Goal: Task Accomplishment & Management: Use online tool/utility

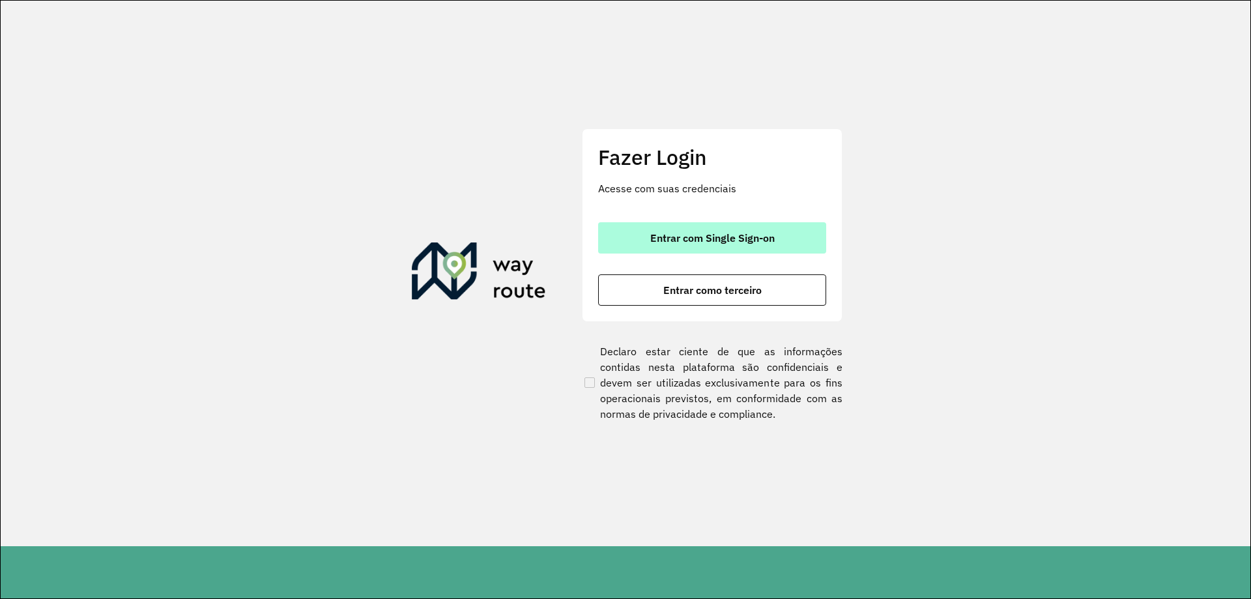
click at [712, 247] on button "Entrar com Single Sign-on" at bounding box center [712, 237] width 228 height 31
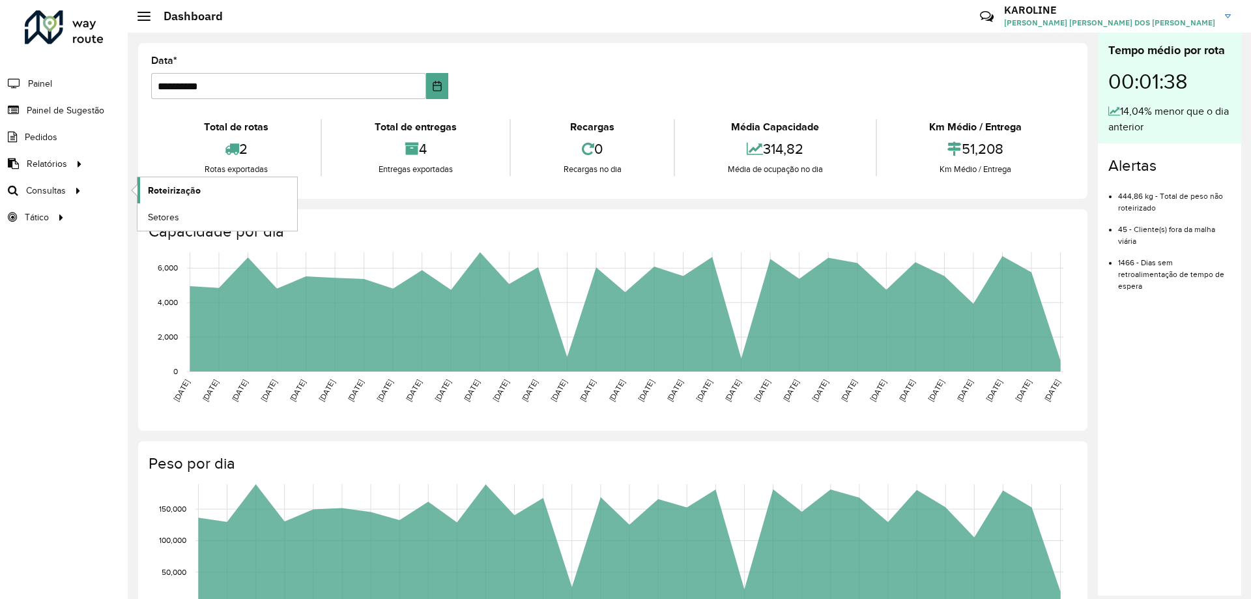
click at [175, 188] on span "Roteirização" at bounding box center [174, 191] width 53 height 14
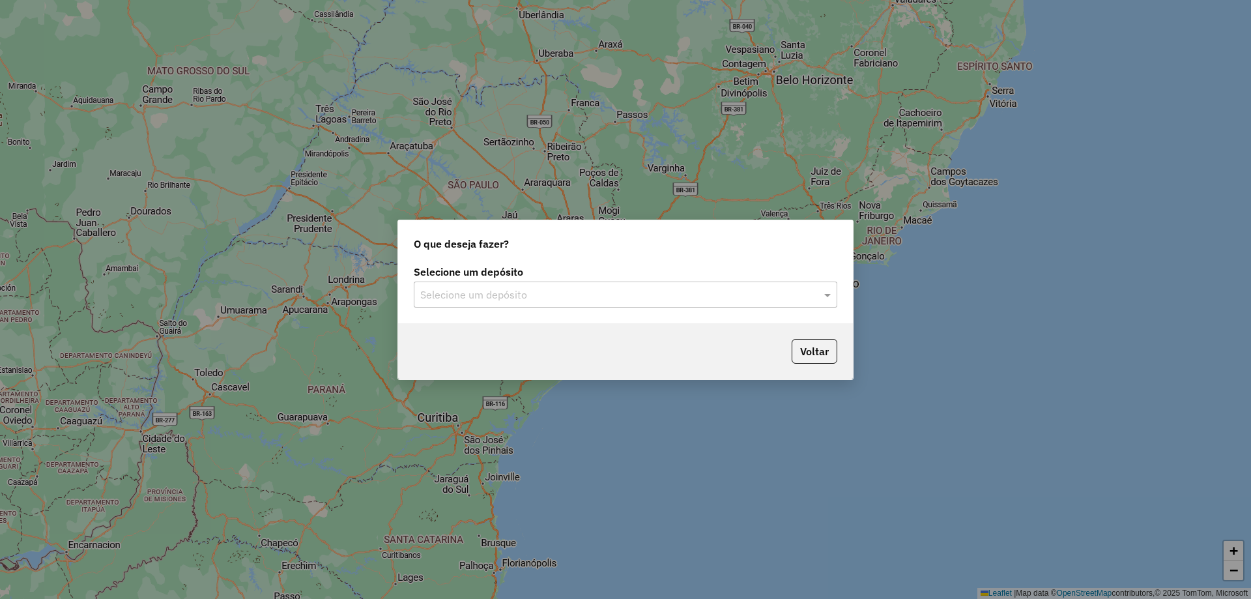
click at [695, 289] on input "text" at bounding box center [612, 295] width 384 height 16
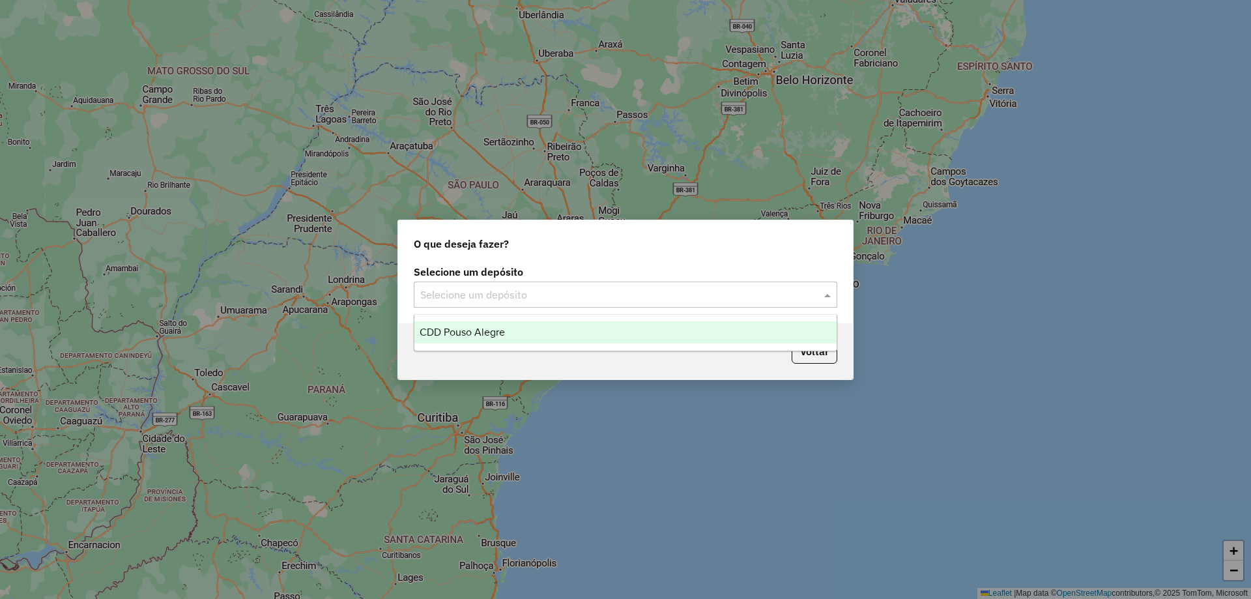
click at [592, 339] on div "CDD Pouso Alegre" at bounding box center [625, 332] width 422 height 22
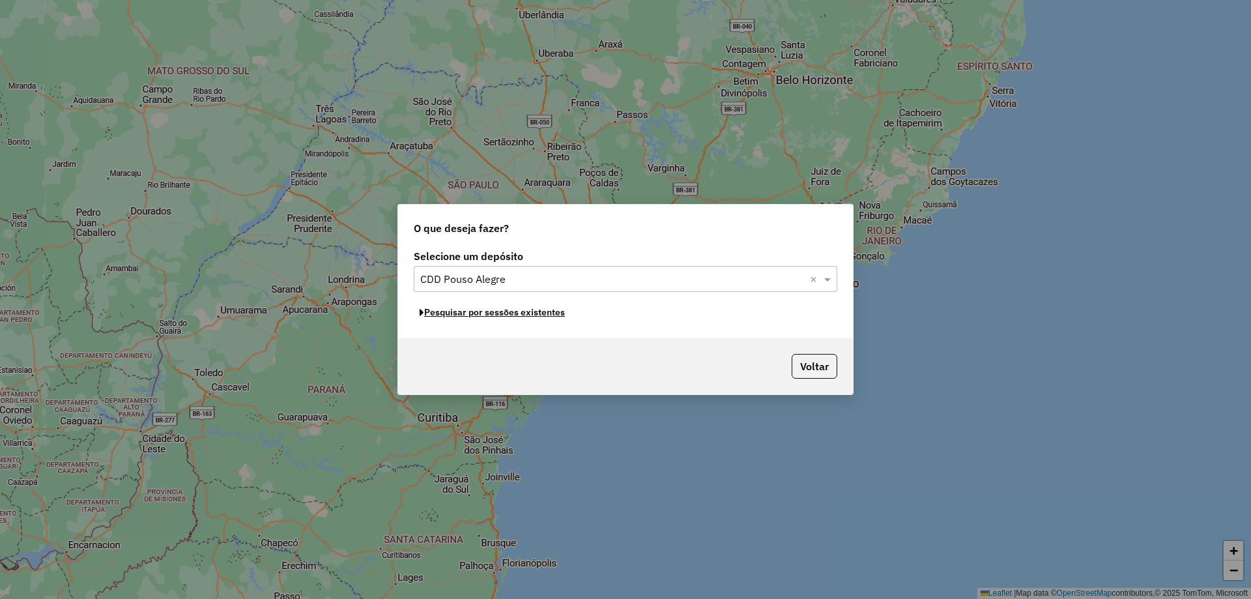
click at [512, 315] on button "Pesquisar por sessões existentes" at bounding box center [492, 312] width 157 height 20
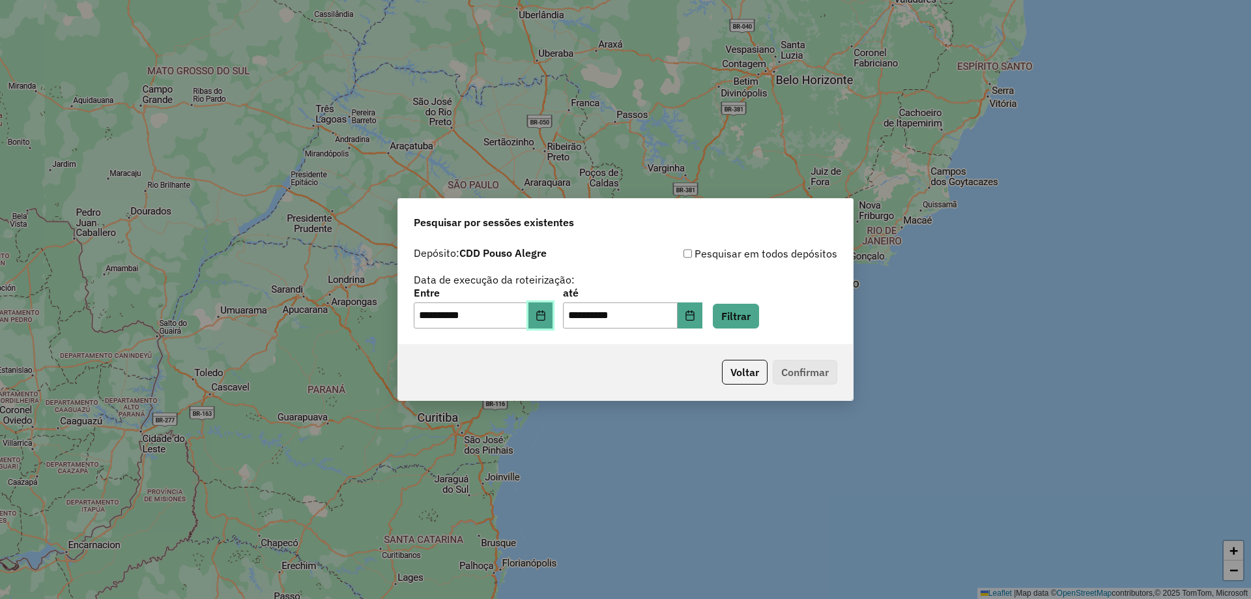
click at [543, 317] on button "Choose Date" at bounding box center [540, 315] width 25 height 26
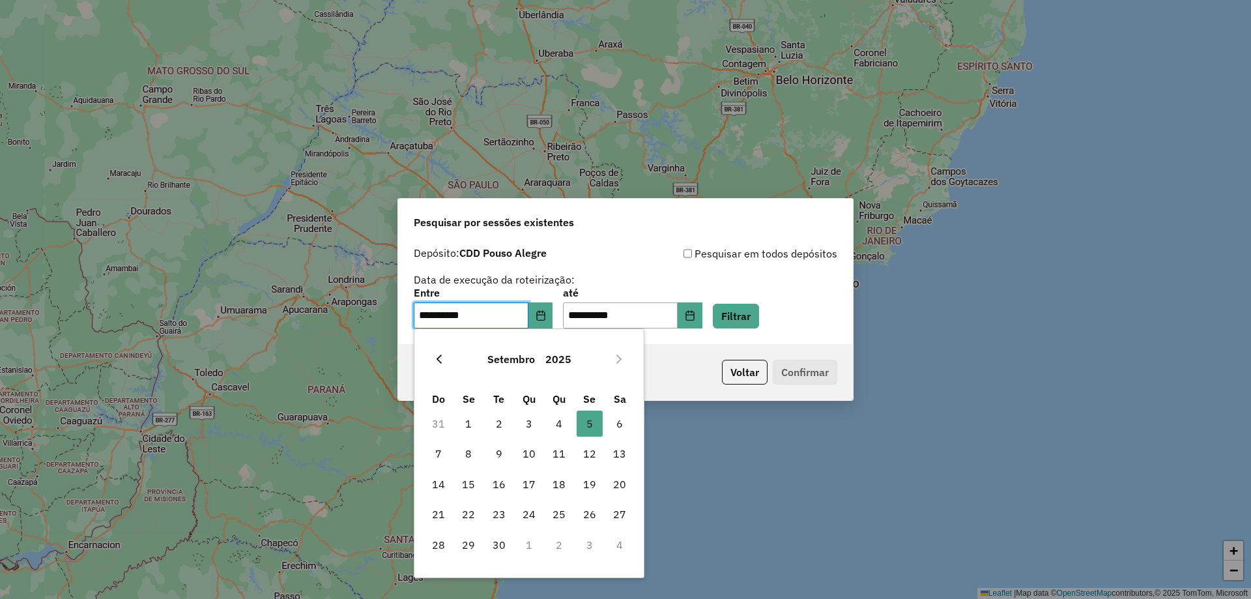
click at [439, 352] on button "Previous Month" at bounding box center [439, 359] width 21 height 21
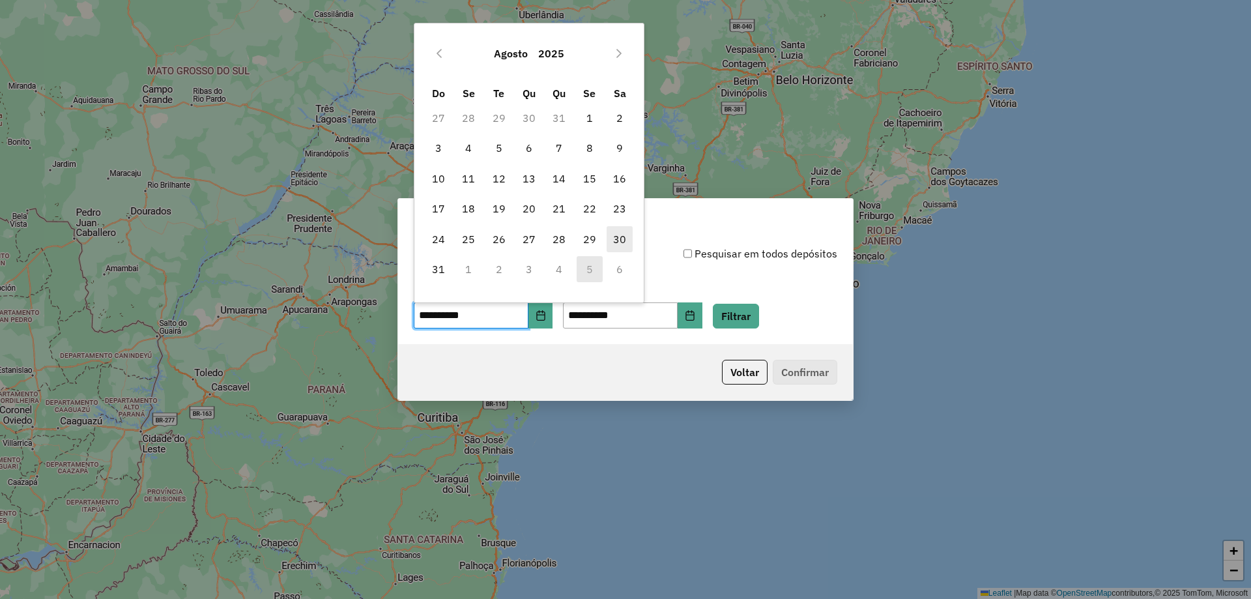
click at [624, 244] on span "30" at bounding box center [620, 239] width 26 height 26
type input "**********"
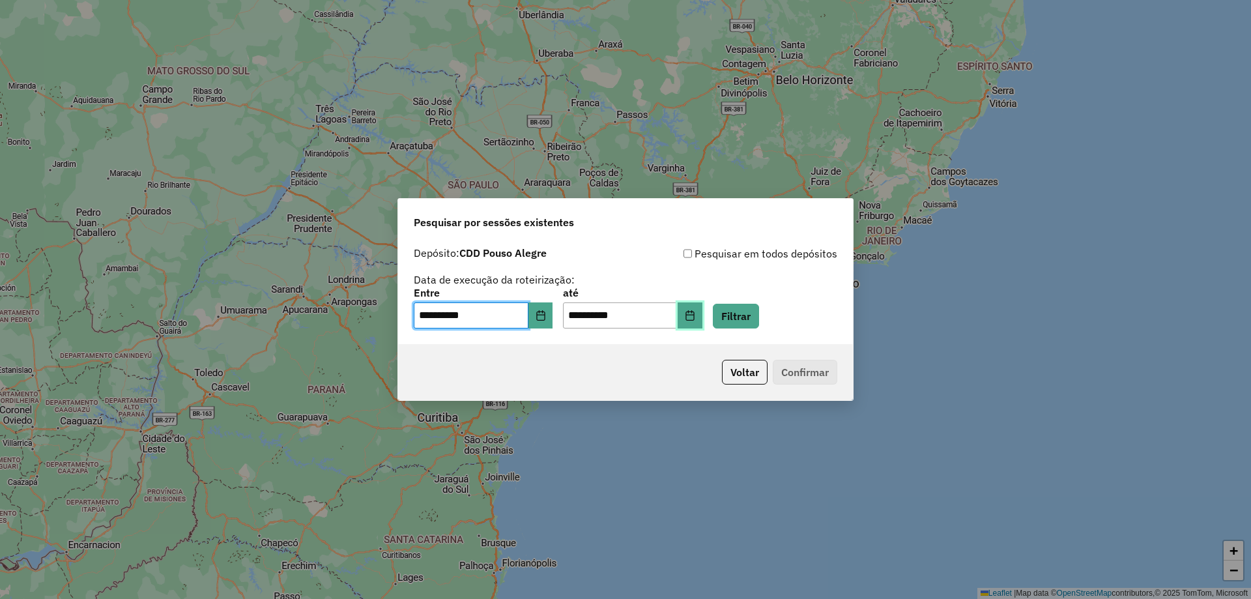
click at [695, 319] on icon "Choose Date" at bounding box center [690, 315] width 10 height 10
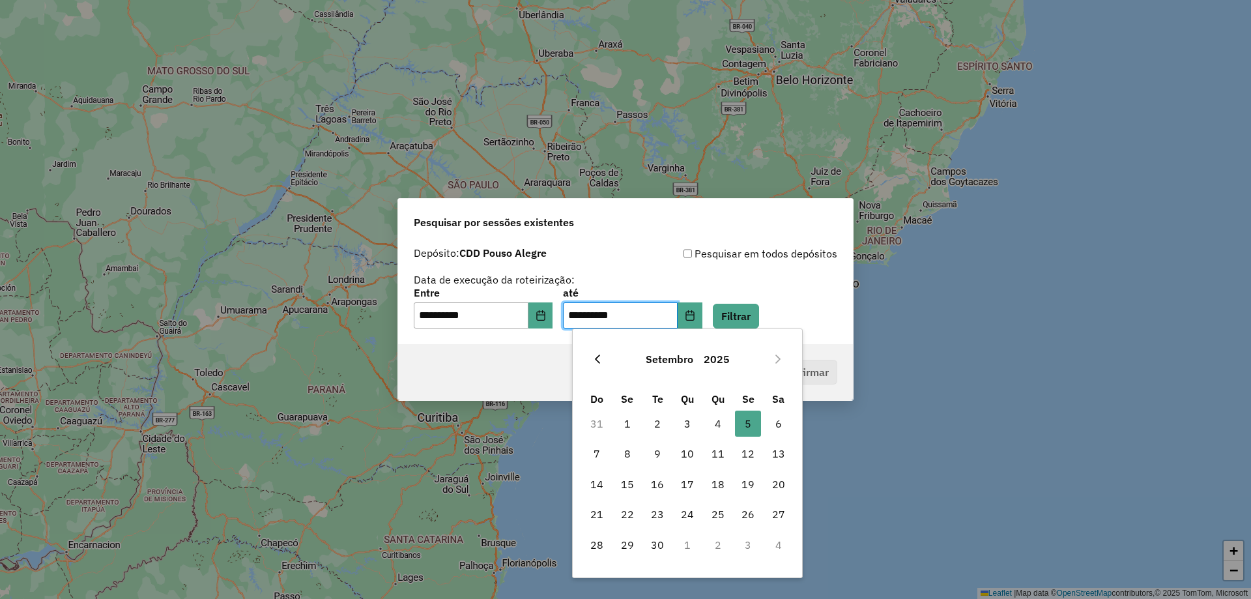
click at [603, 360] on button "Previous Month" at bounding box center [597, 359] width 21 height 21
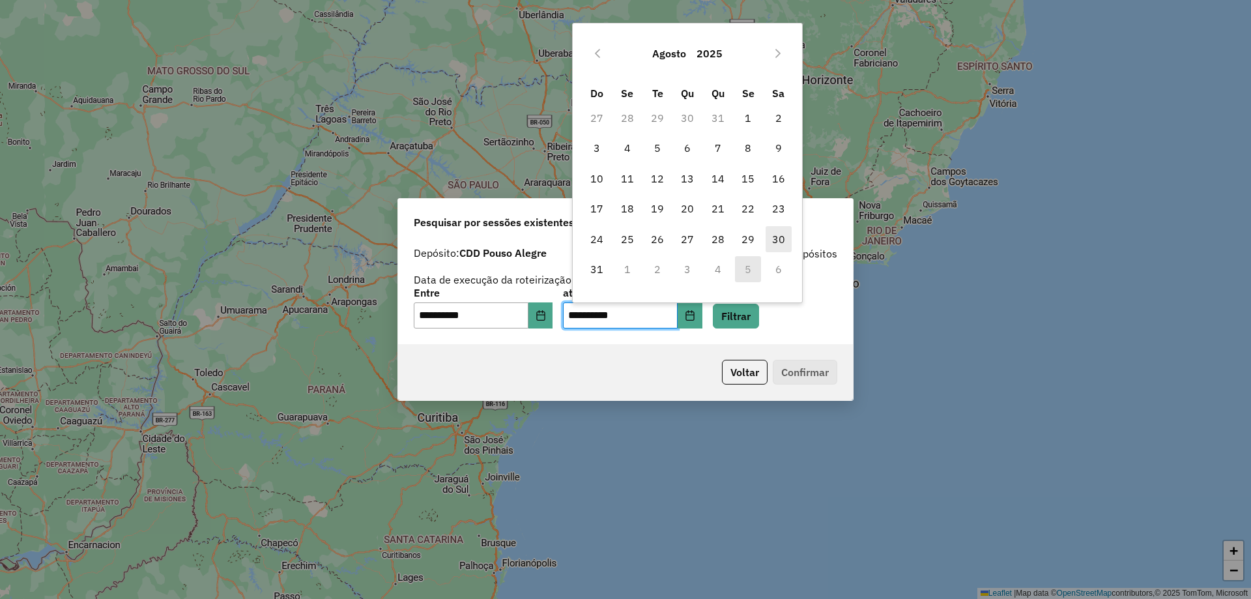
click at [771, 240] on span "30" at bounding box center [779, 239] width 26 height 26
type input "**********"
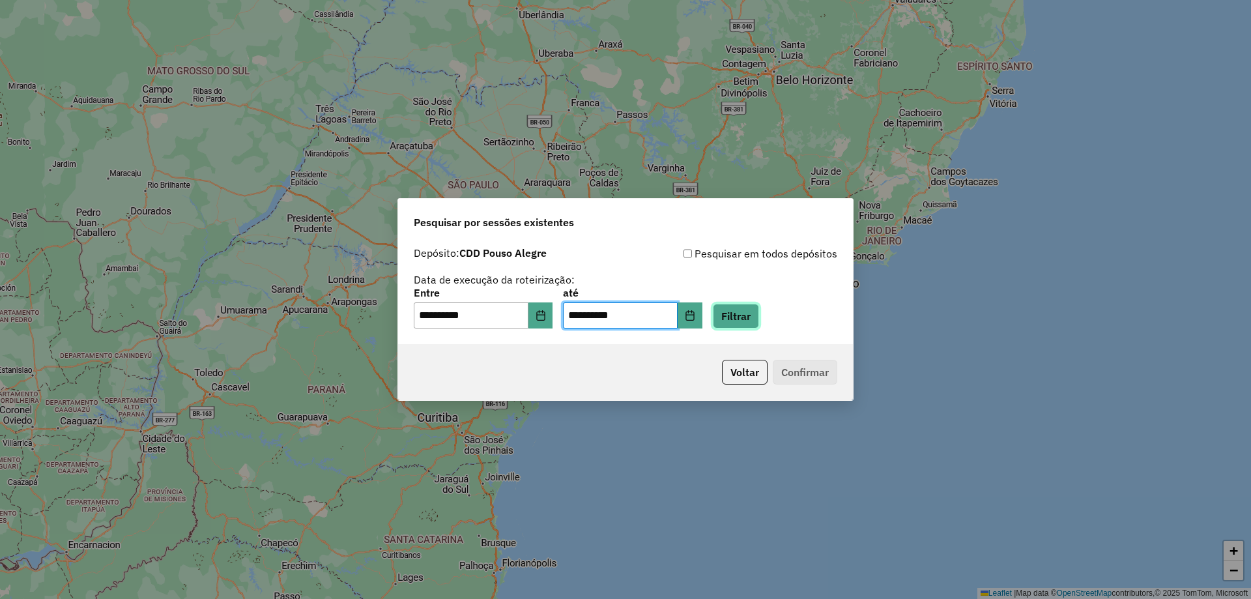
click at [758, 321] on button "Filtrar" at bounding box center [736, 316] width 46 height 25
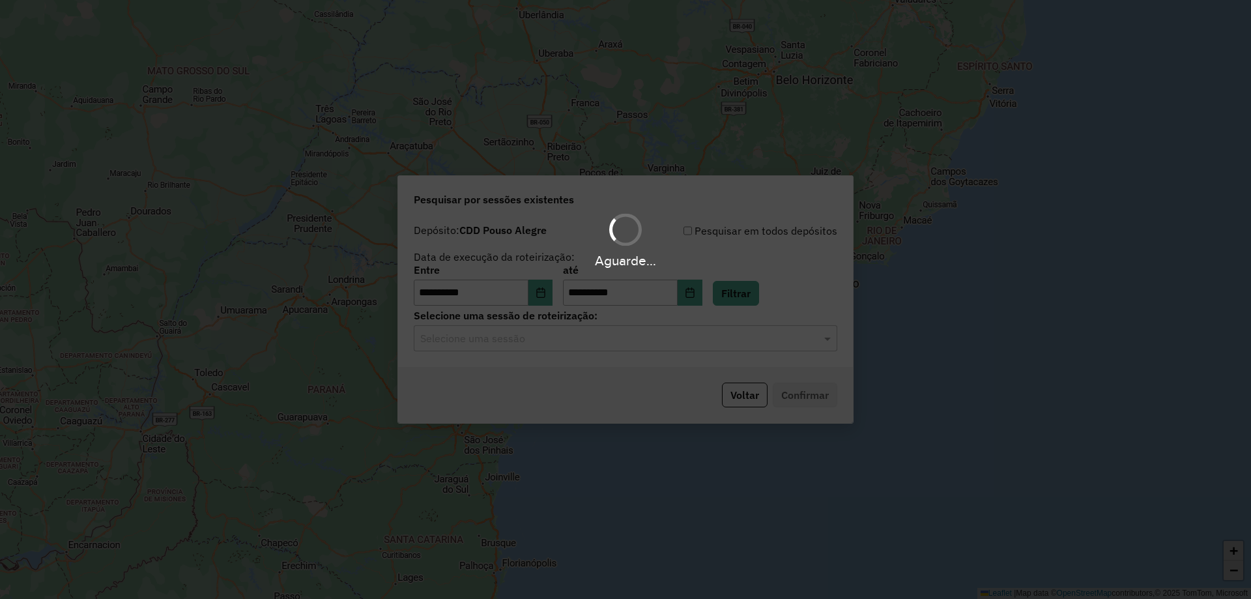
click at [551, 348] on div "Aguarde..." at bounding box center [625, 299] width 1251 height 599
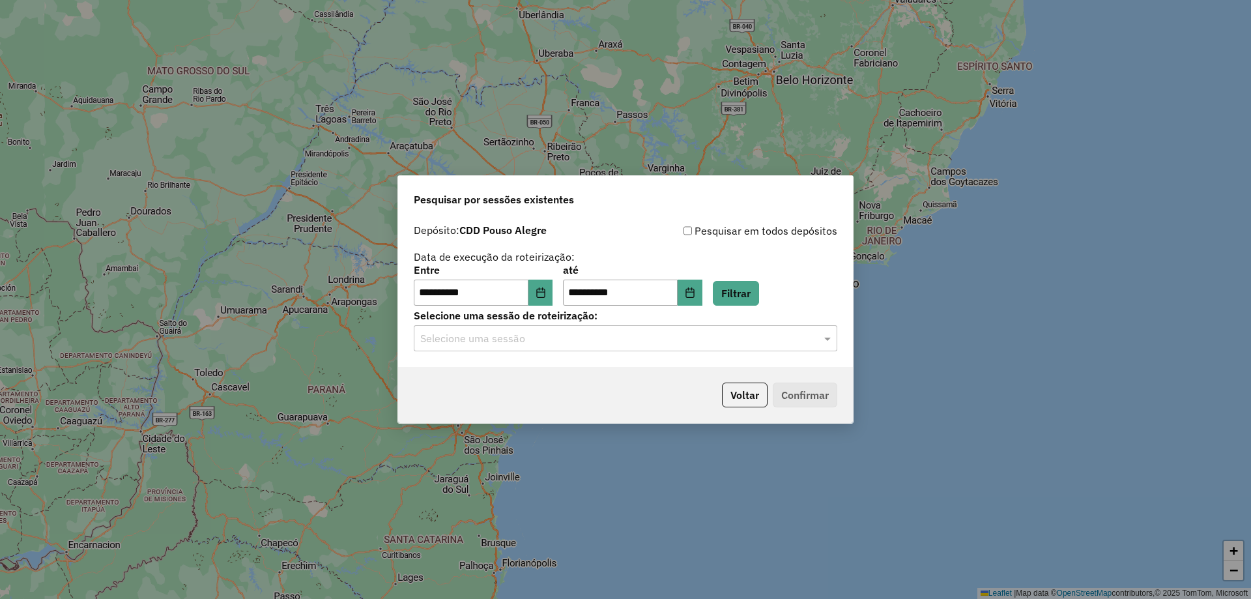
click at [558, 343] on input "text" at bounding box center [612, 339] width 384 height 16
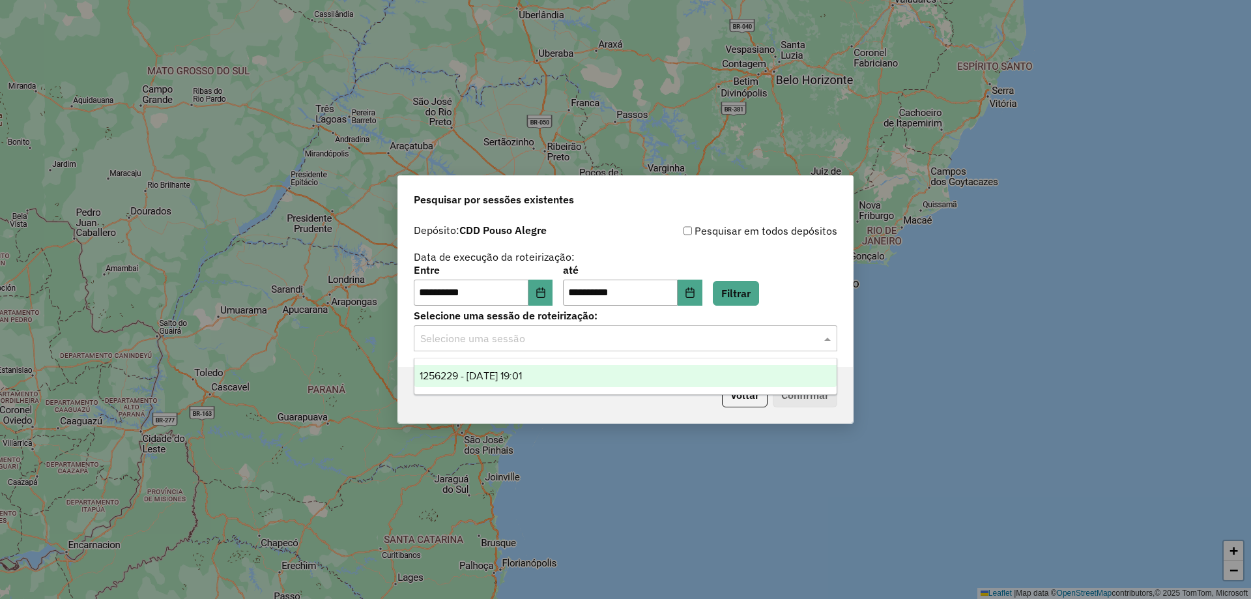
click at [522, 370] on span "1256229 - 30/08/2025 19:01" at bounding box center [471, 375] width 102 height 11
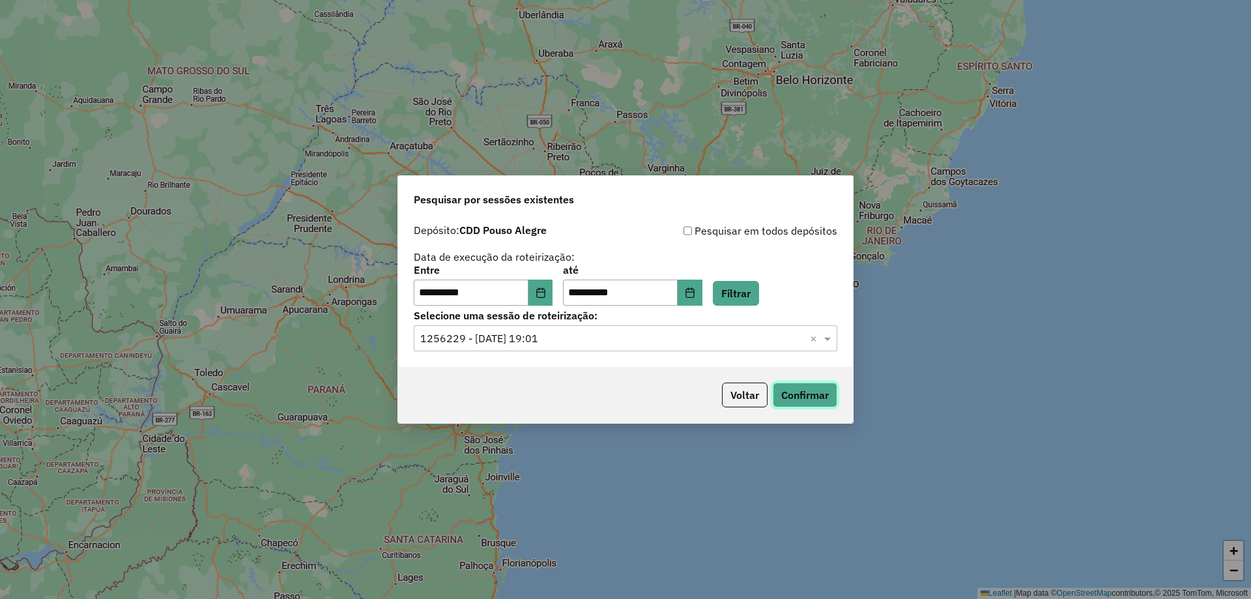
click at [824, 399] on button "Confirmar" at bounding box center [805, 394] width 65 height 25
click at [559, 338] on input "text" at bounding box center [612, 339] width 384 height 16
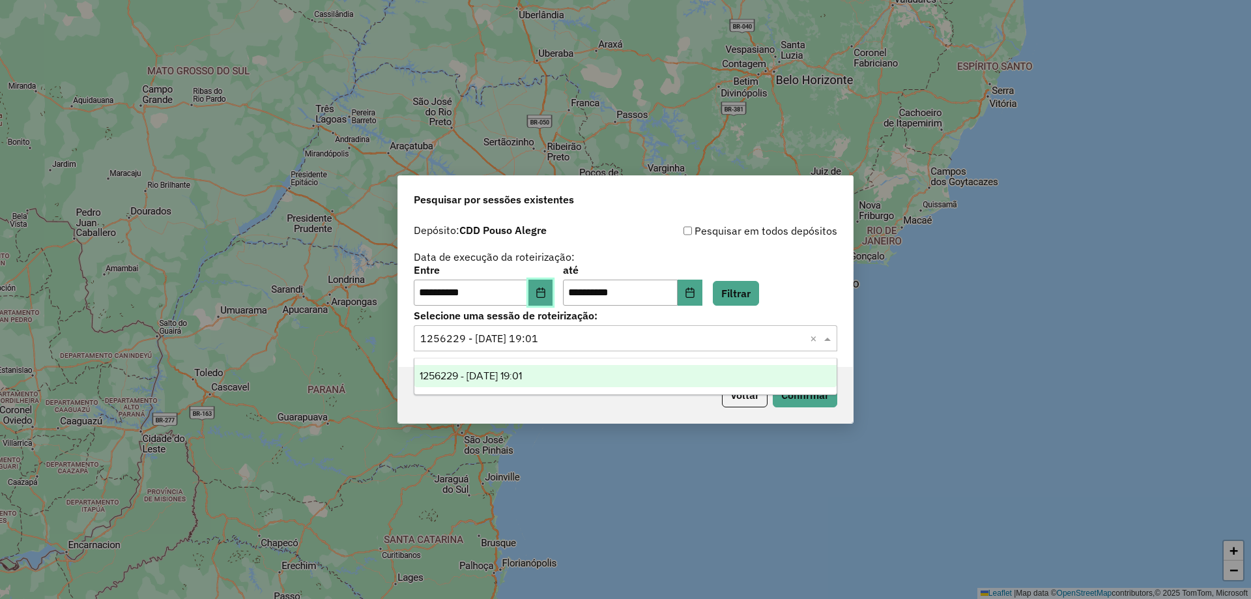
click at [546, 296] on icon "Choose Date" at bounding box center [541, 292] width 10 height 10
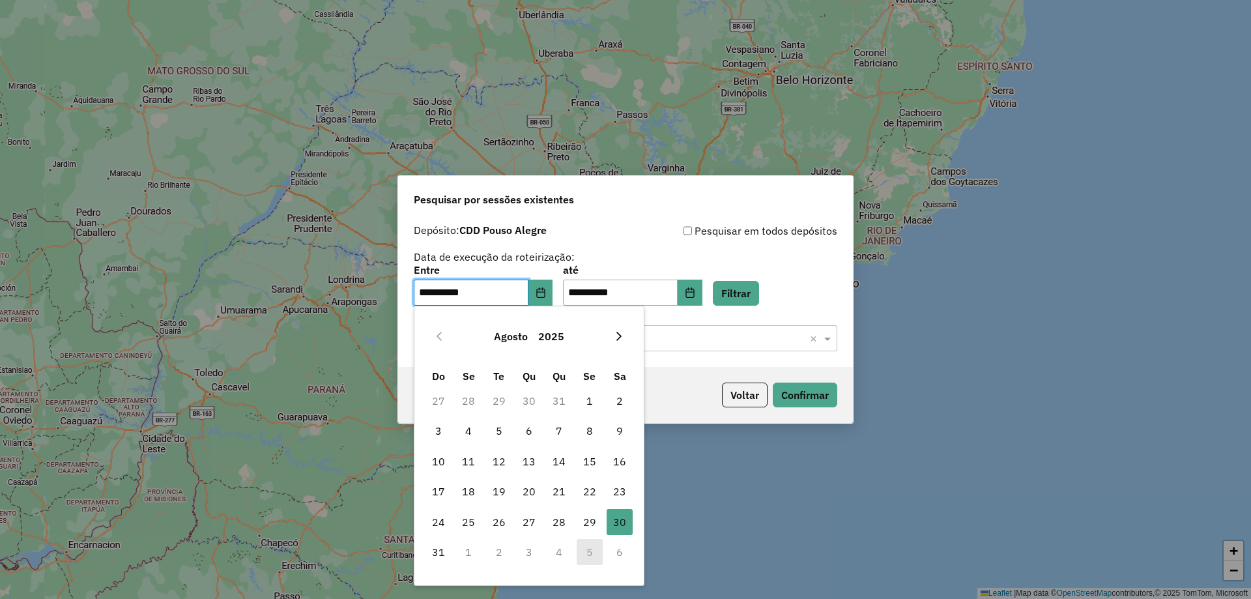
click at [622, 332] on icon "Next Month" at bounding box center [619, 336] width 10 height 10
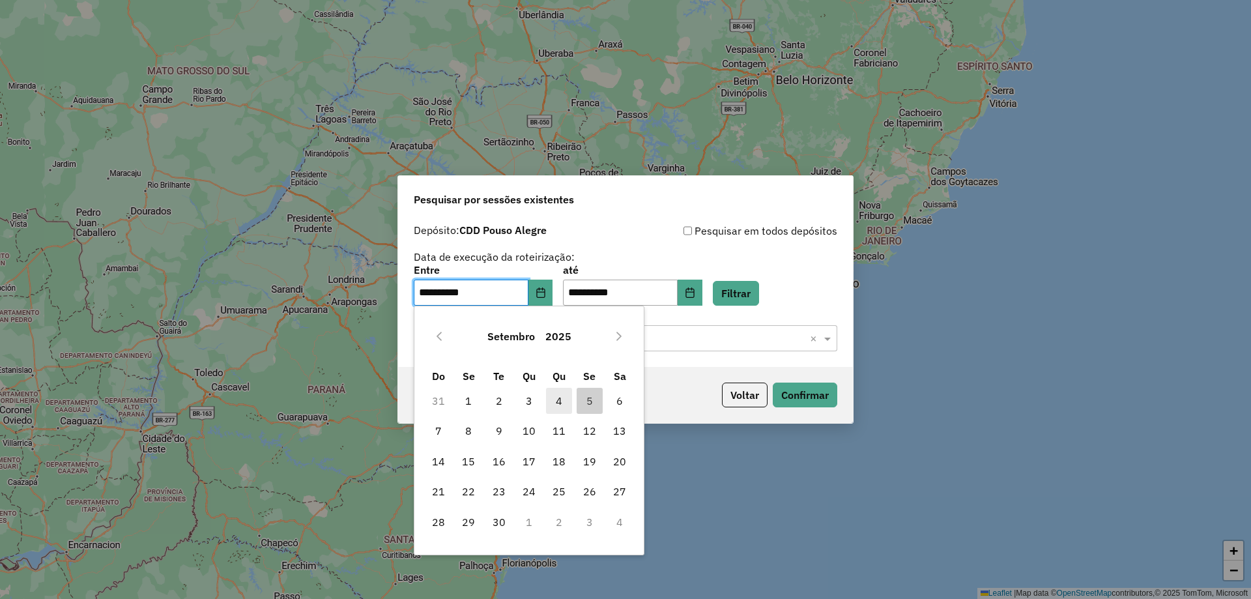
click at [566, 399] on span "4" at bounding box center [559, 401] width 26 height 26
type input "**********"
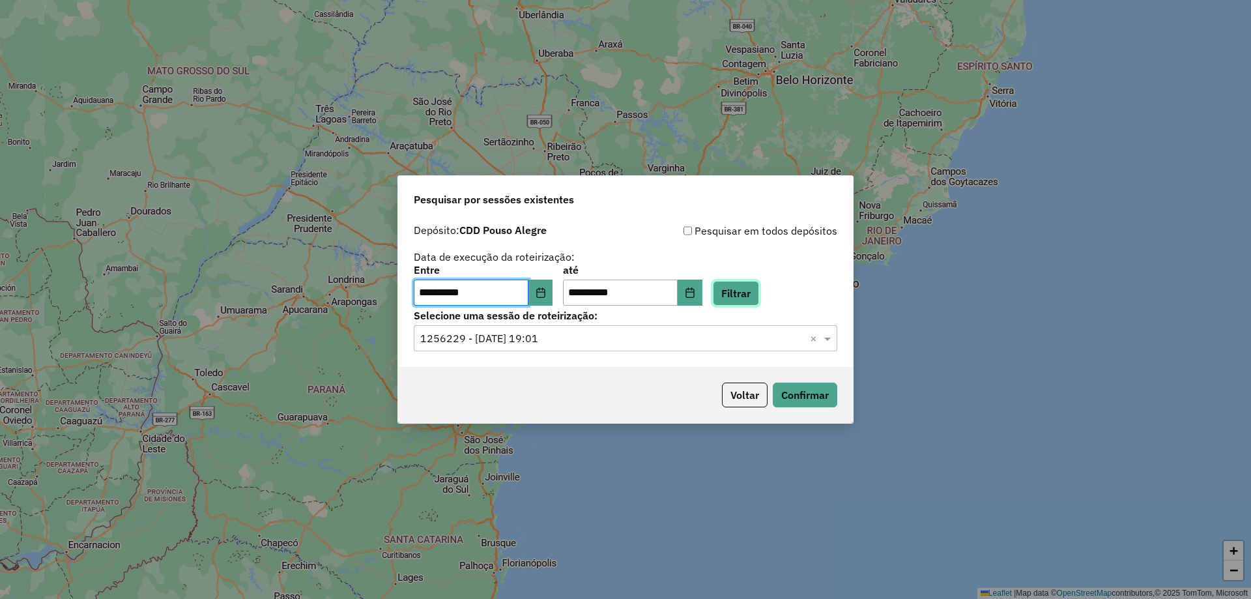
click at [759, 292] on button "Filtrar" at bounding box center [736, 293] width 46 height 25
click at [519, 347] on hb-app "**********" at bounding box center [625, 299] width 1251 height 599
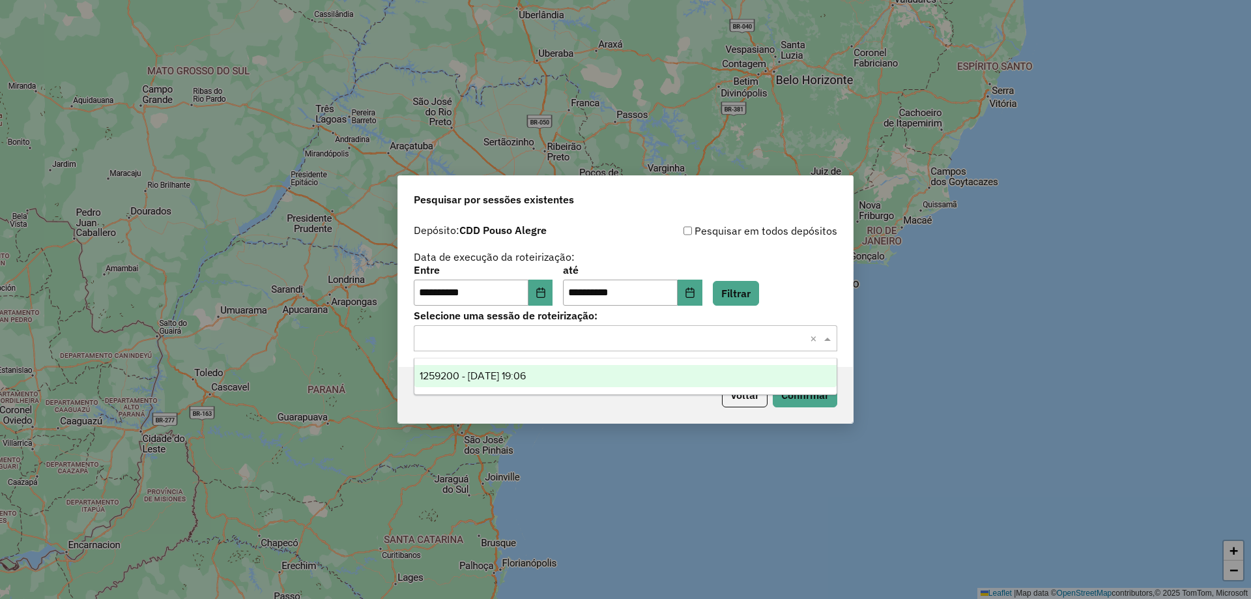
click at [460, 348] on div "Selecione uma sessão × ×" at bounding box center [626, 338] width 424 height 26
click at [470, 381] on span "1259200 - 04/09/2025 19:06" at bounding box center [473, 375] width 106 height 11
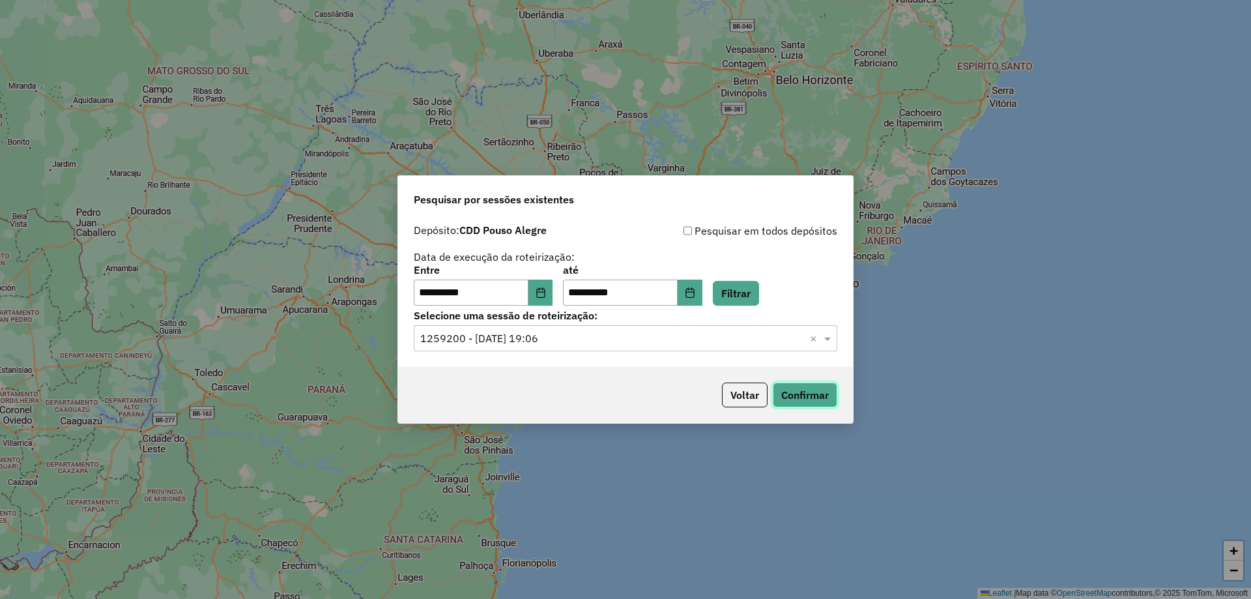
click at [811, 394] on button "Confirmar" at bounding box center [805, 394] width 65 height 25
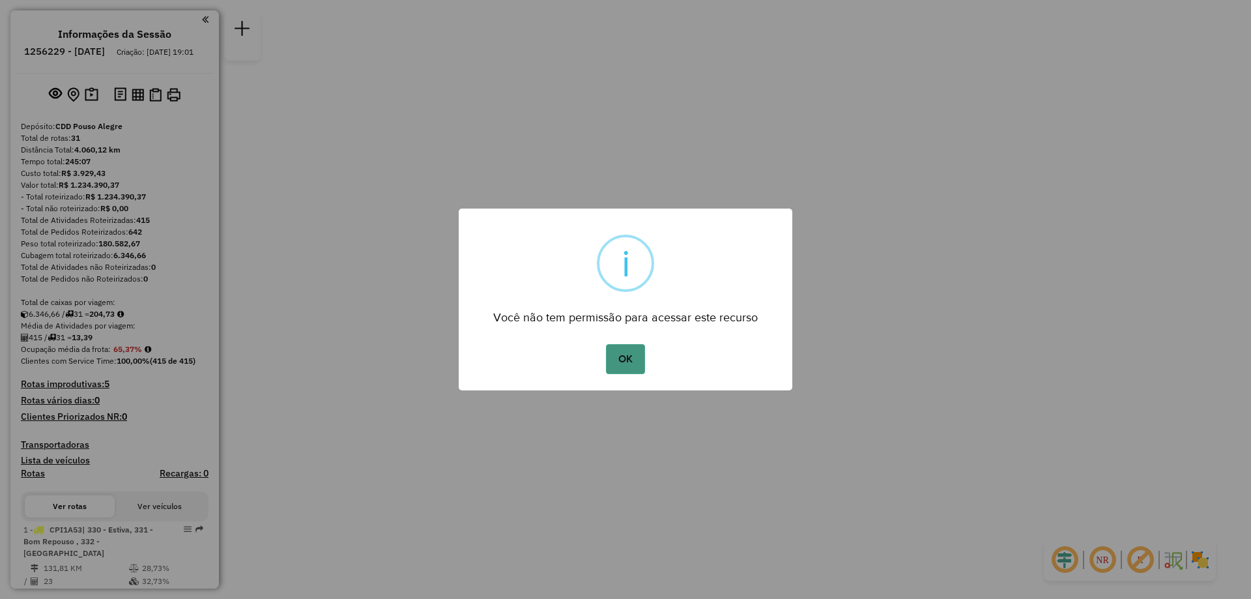
click at [640, 348] on button "OK" at bounding box center [625, 359] width 38 height 30
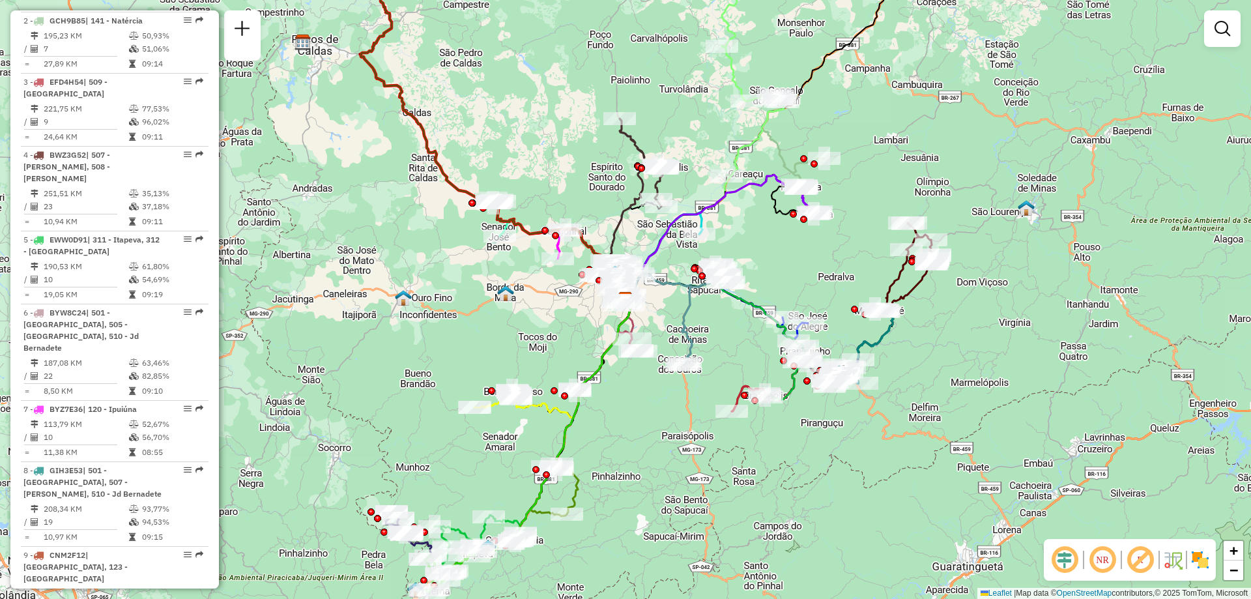
scroll to position [333, 0]
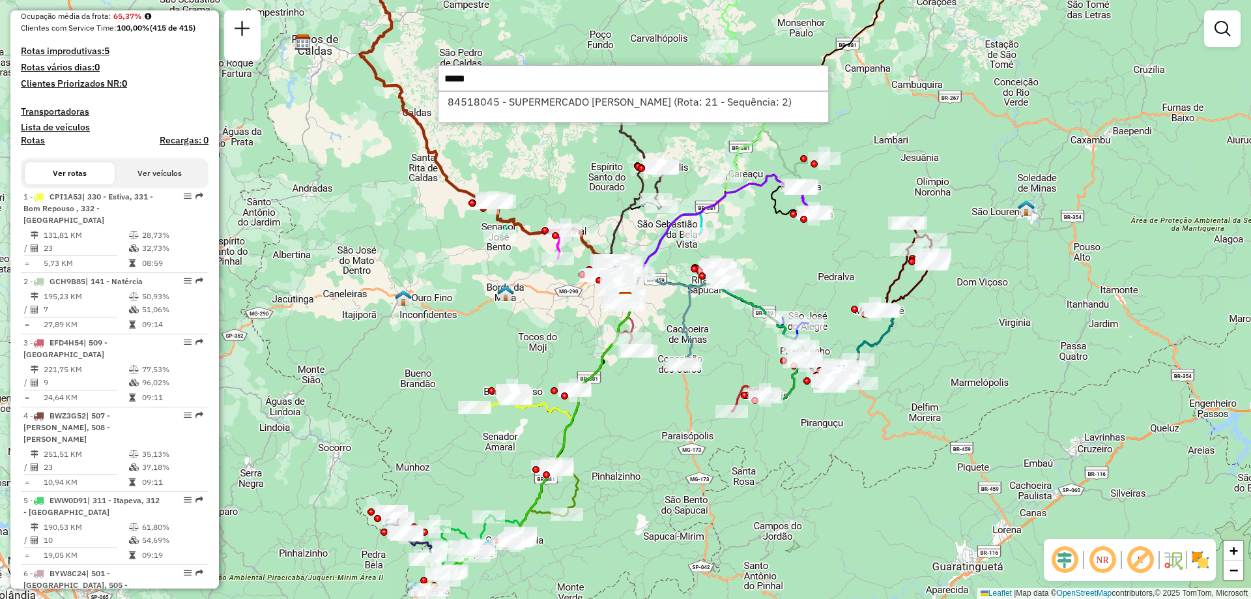
type input "*****"
click at [585, 111] on div "84518045 - SUPERMERCADO ALVES V (Rota: 21 - Sequência: 2)" at bounding box center [633, 106] width 391 height 31
click at [596, 106] on li "84518045 - SUPERMERCADO ALVES V (Rota: 21 - Sequência: 2)" at bounding box center [634, 102] width 390 height 20
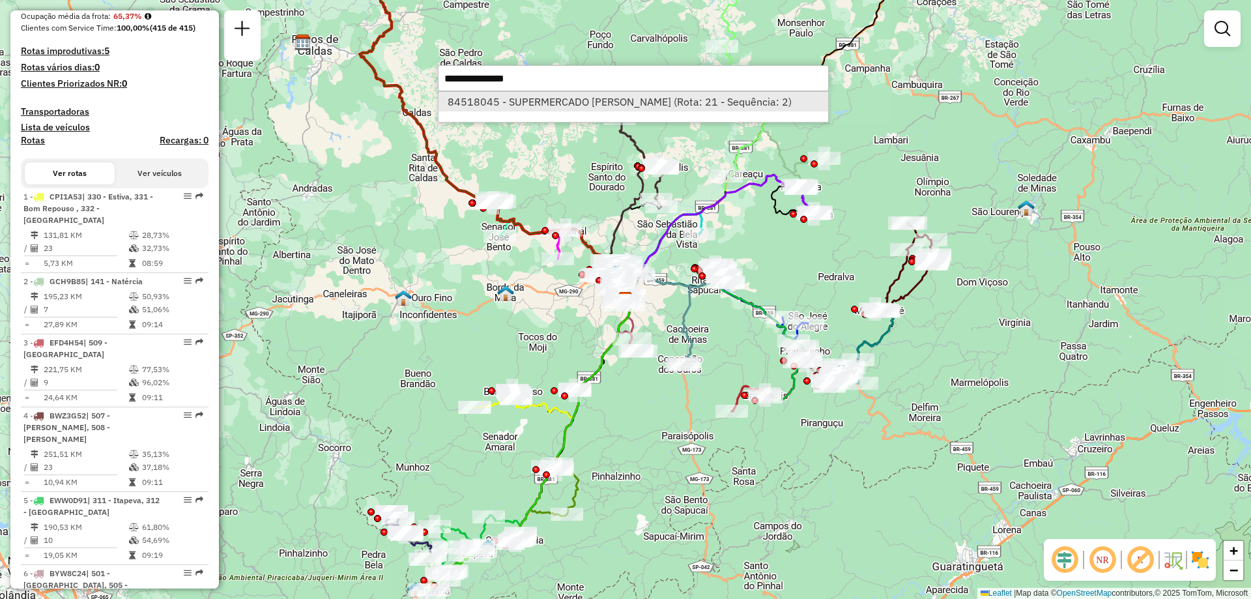
select select "**********"
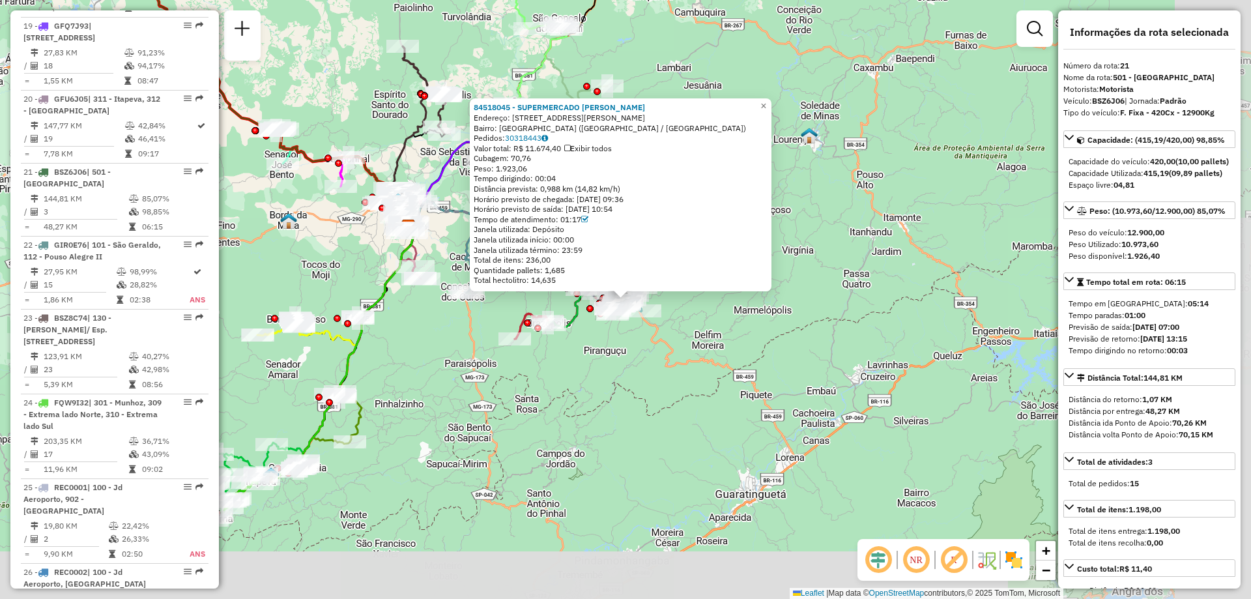
scroll to position [1994, 0]
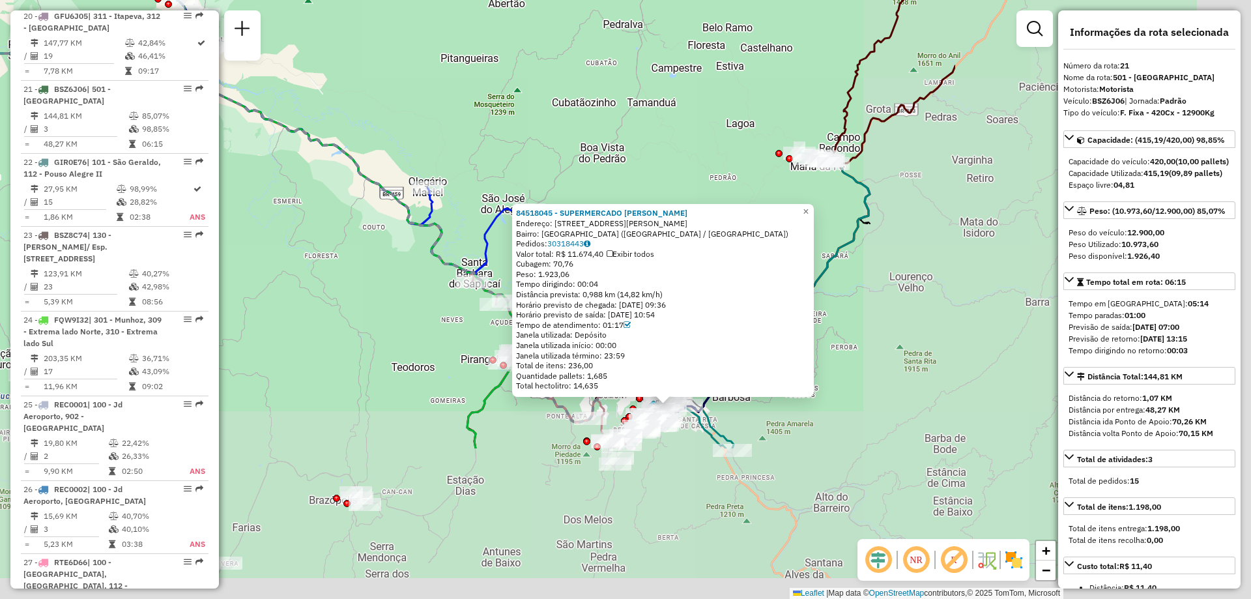
drag, startPoint x: 887, startPoint y: 260, endPoint x: 467, endPoint y: 50, distance: 470.6
click at [467, 50] on div "84518045 - SUPERMERCADO ALVES V Endereço: R JOAO GOMES DE LIMA 66 Bairro: SAO V…" at bounding box center [625, 299] width 1251 height 599
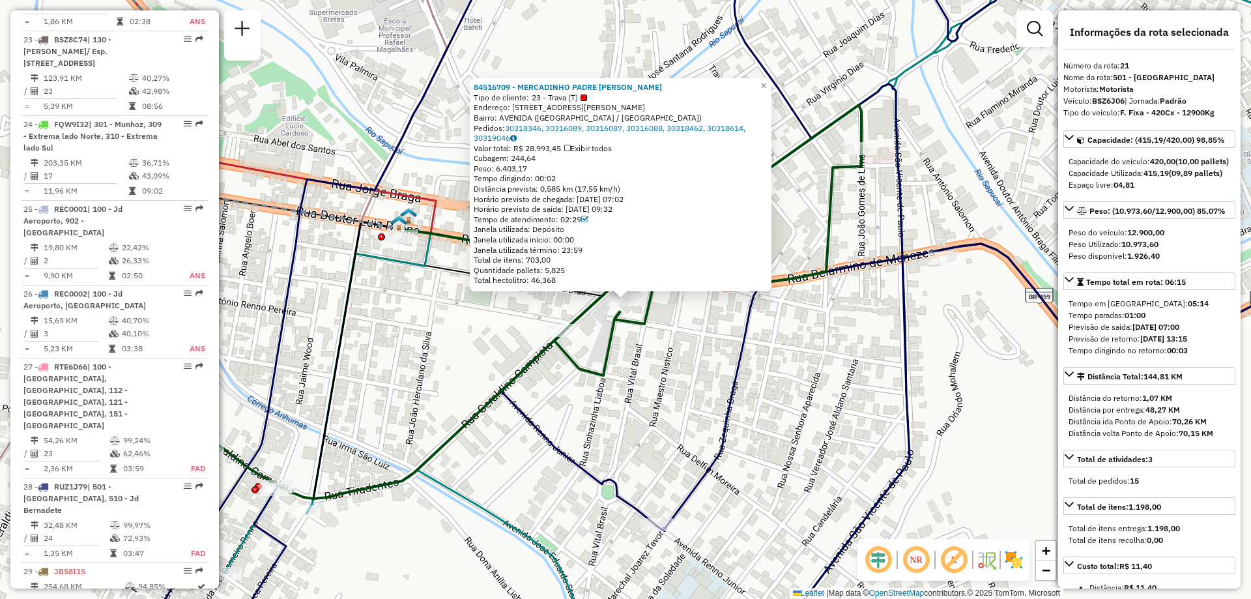
scroll to position [2288, 0]
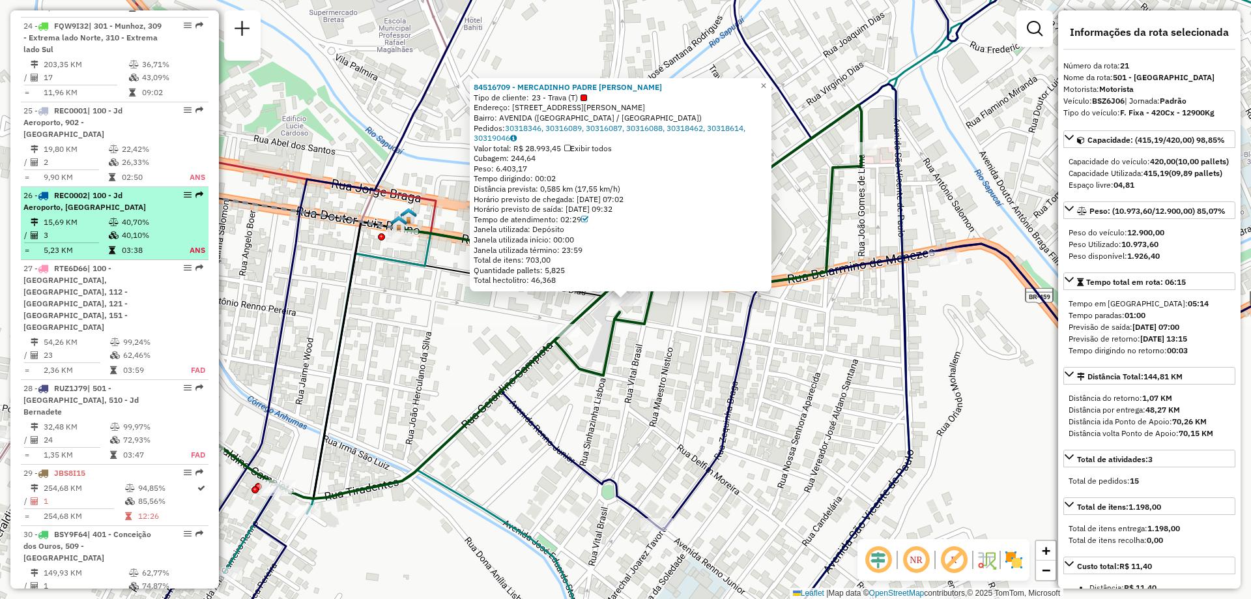
click at [184, 191] on em at bounding box center [188, 195] width 8 height 8
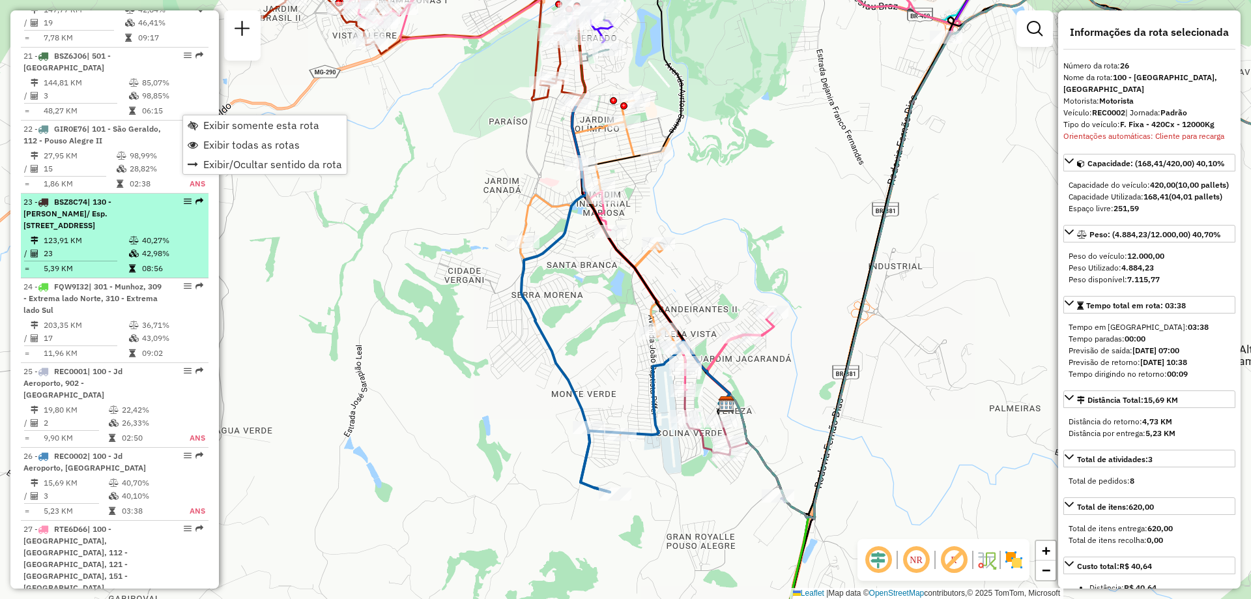
scroll to position [1962, 0]
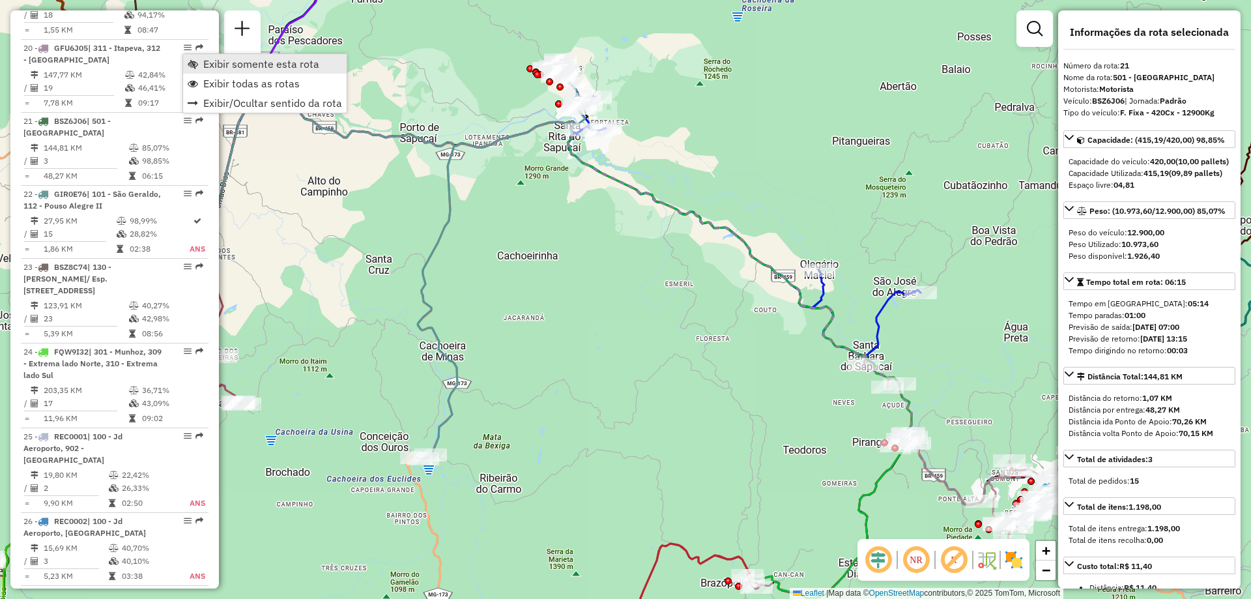
click at [250, 65] on span "Exibir somente esta rota" at bounding box center [261, 64] width 116 height 10
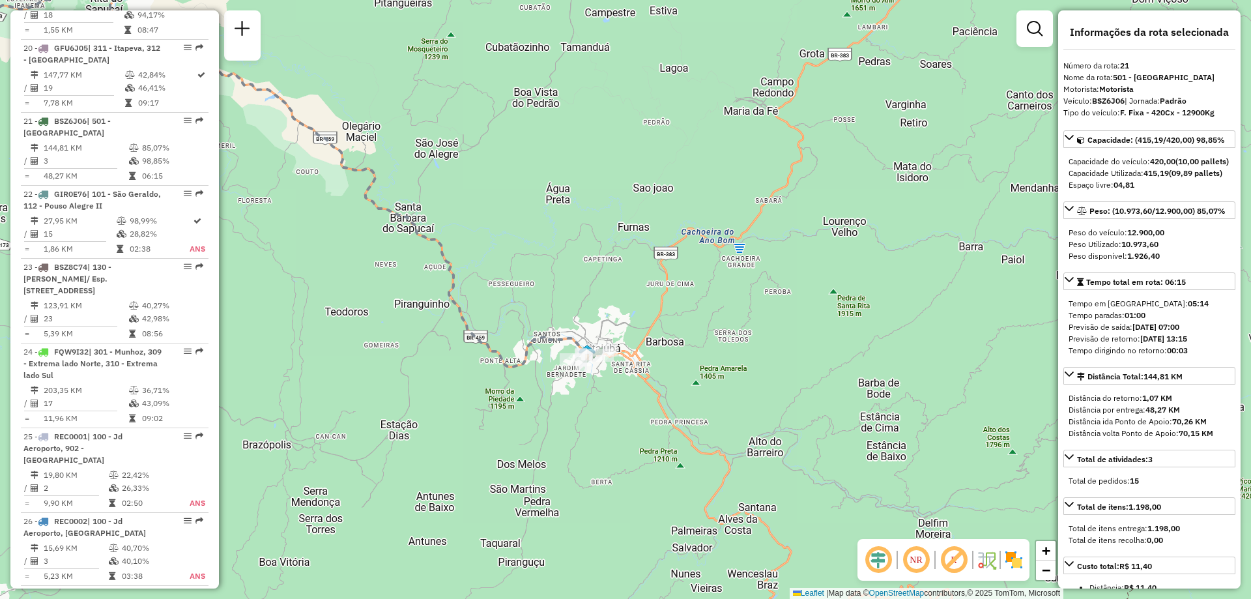
drag, startPoint x: 971, startPoint y: 392, endPoint x: 513, endPoint y: 254, distance: 478.4
click at [513, 254] on div "Janela de atendimento Grade de atendimento Capacidade Transportadoras Veículos …" at bounding box center [625, 299] width 1251 height 599
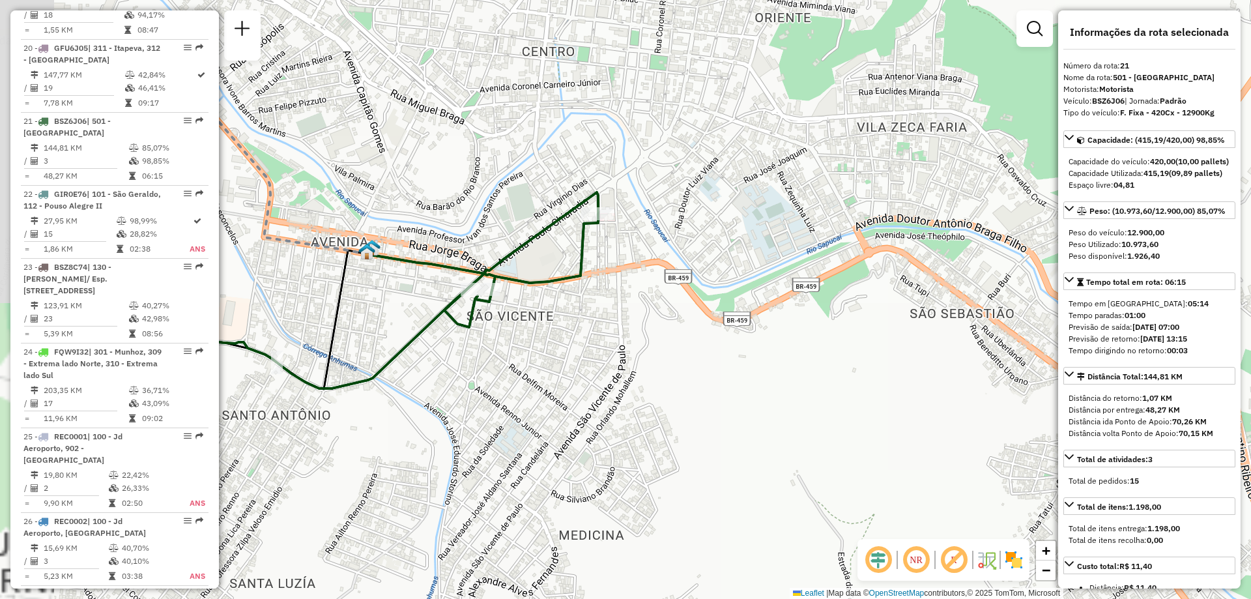
drag, startPoint x: 571, startPoint y: 345, endPoint x: 863, endPoint y: 404, distance: 297.7
click at [863, 404] on div "Janela de atendimento Grade de atendimento Capacidade Transportadoras Veículos …" at bounding box center [625, 299] width 1251 height 599
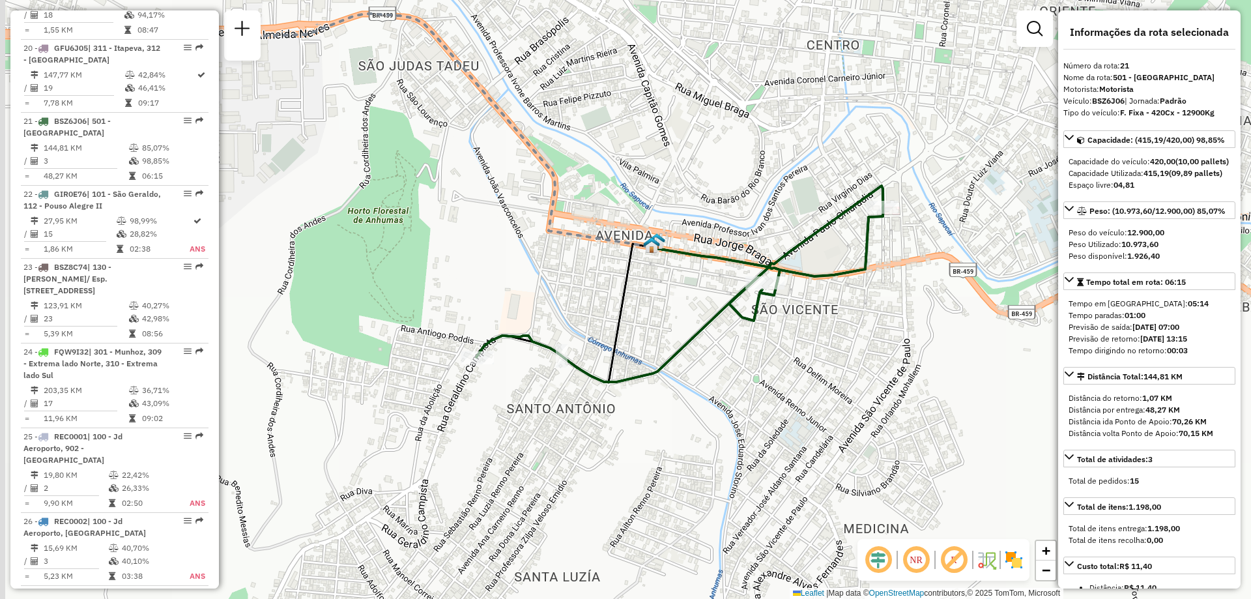
drag, startPoint x: 550, startPoint y: 338, endPoint x: 794, endPoint y: 333, distance: 244.4
click at [794, 333] on div "Janela de atendimento Grade de atendimento Capacidade Transportadoras Veículos …" at bounding box center [625, 299] width 1251 height 599
click at [348, 378] on div "Janela de atendimento Grade de atendimento Capacidade Transportadoras Veículos …" at bounding box center [625, 299] width 1251 height 599
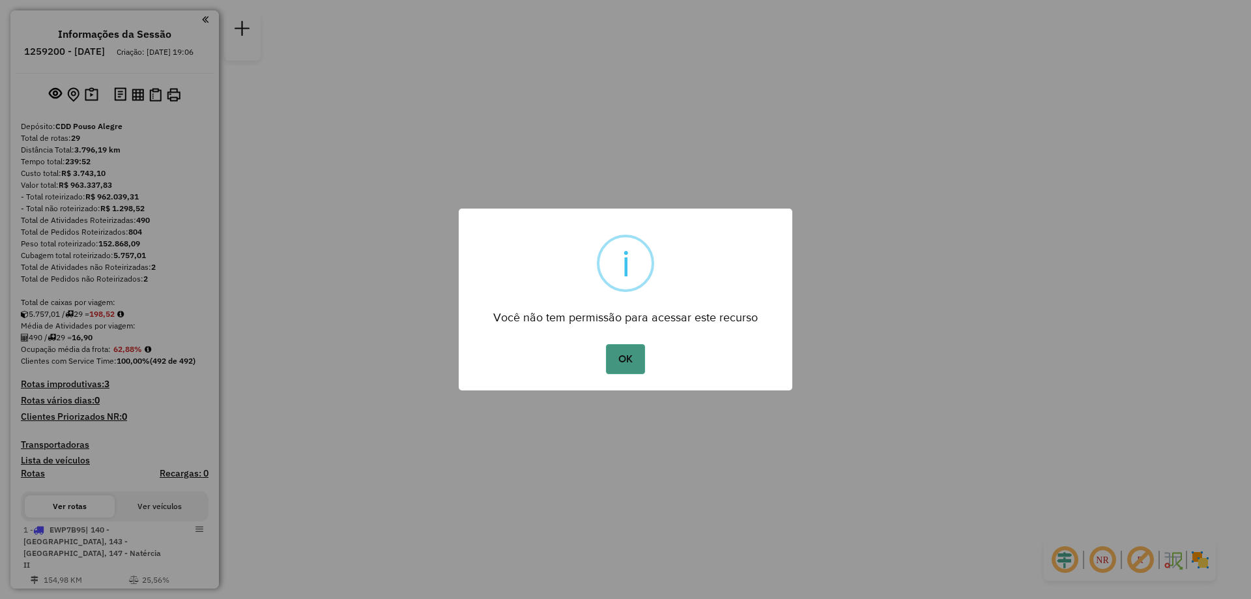
click at [644, 366] on button "OK" at bounding box center [625, 359] width 38 height 30
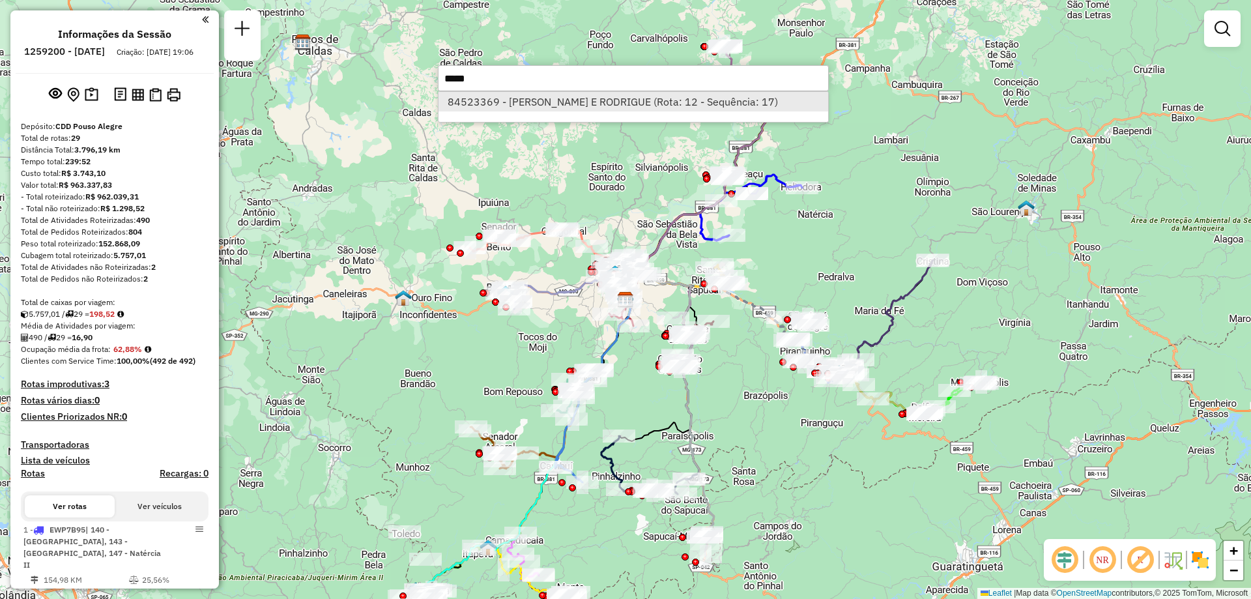
type input "*****"
click at [552, 96] on li "84523369 - [PERSON_NAME] E RODRIGUE (Rota: 12 - Sequência: 17)" at bounding box center [634, 102] width 390 height 20
select select "**********"
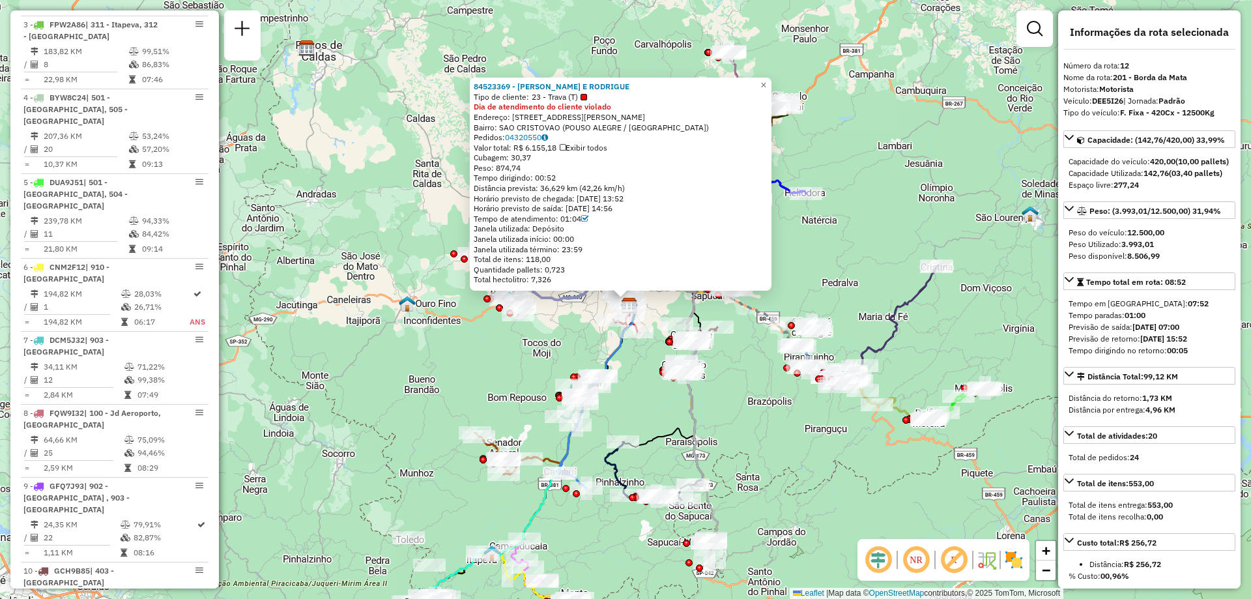
scroll to position [1349, 0]
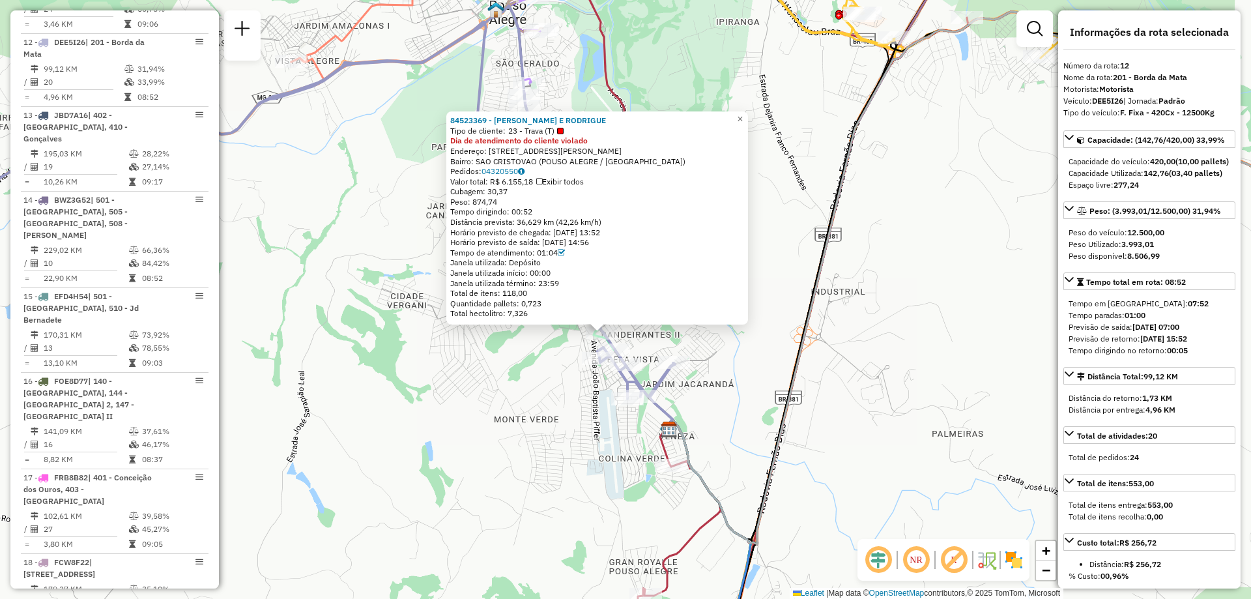
drag, startPoint x: 665, startPoint y: 279, endPoint x: 725, endPoint y: 349, distance: 91.5
click at [725, 349] on div "84523369 - [PERSON_NAME] E RODRIGUE Tipo de cliente: 23 - Trava (T) Dia de aten…" at bounding box center [625, 299] width 1251 height 599
